Goal: Information Seeking & Learning: Learn about a topic

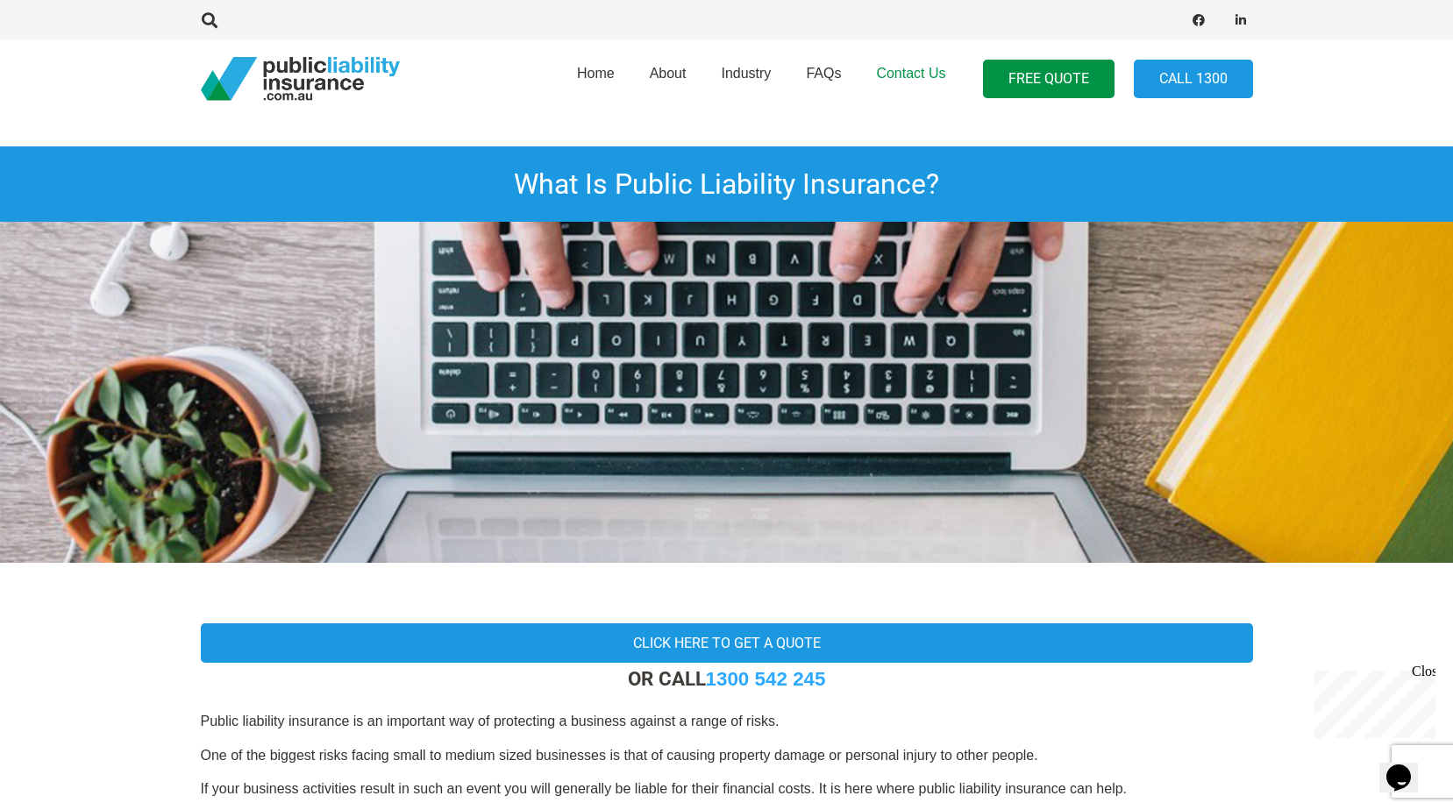
click at [912, 72] on span "Contact Us" at bounding box center [910, 73] width 69 height 15
click at [822, 69] on span "FAQs" at bounding box center [823, 73] width 35 height 15
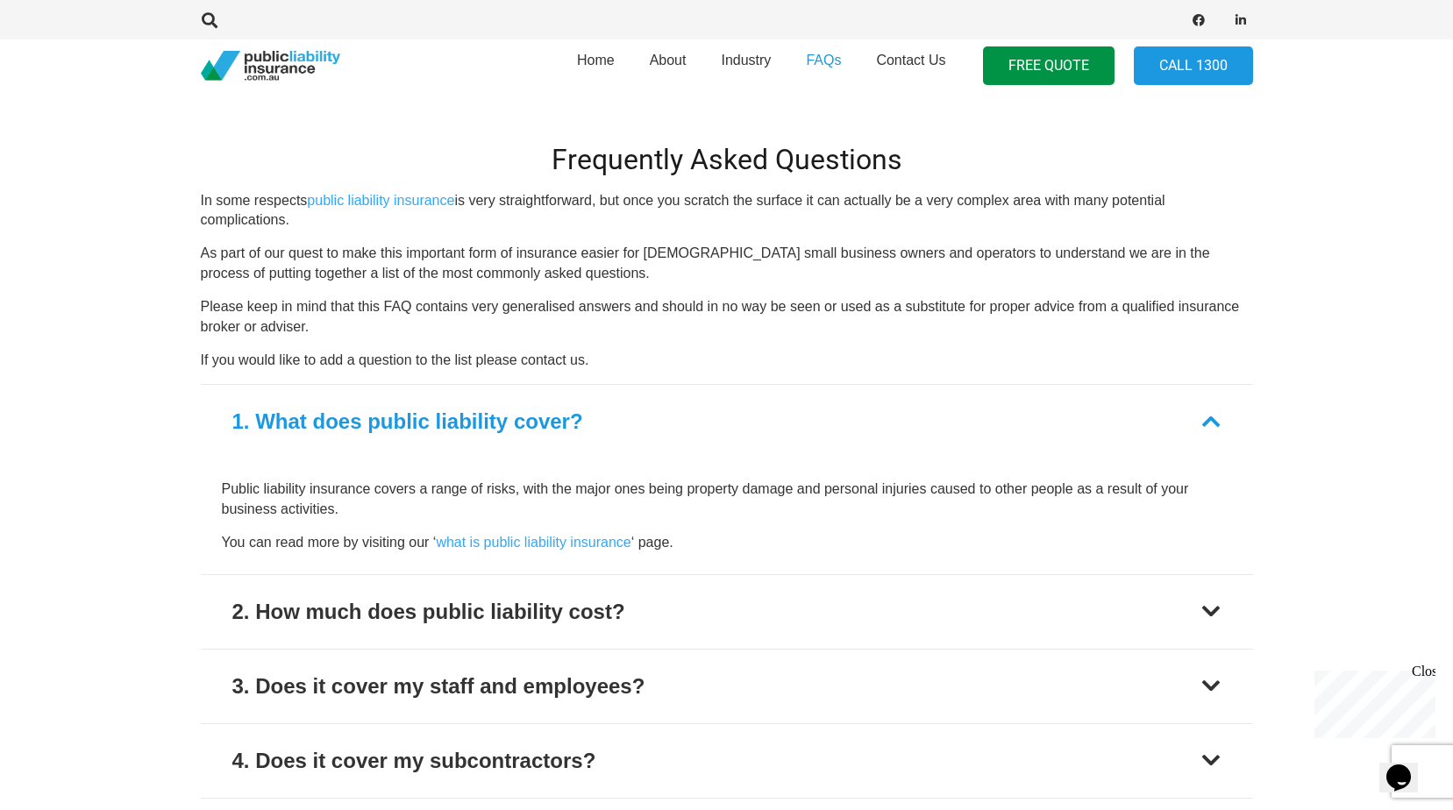
scroll to position [504, 0]
click at [582, 541] on link "what is public liability insurance" at bounding box center [533, 540] width 195 height 15
